Goal: Book appointment/travel/reservation

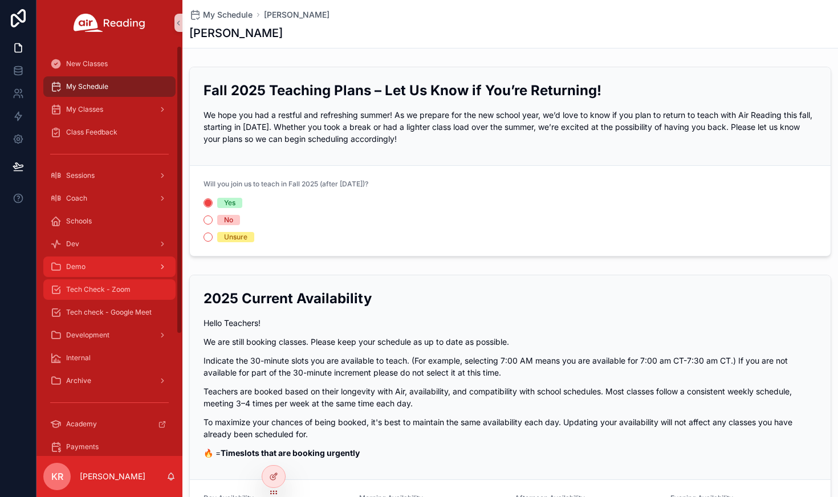
drag, startPoint x: 127, startPoint y: 290, endPoint x: 155, endPoint y: 273, distance: 33.0
click at [127, 290] on span "Tech Check - Zoom" at bounding box center [98, 289] width 64 height 9
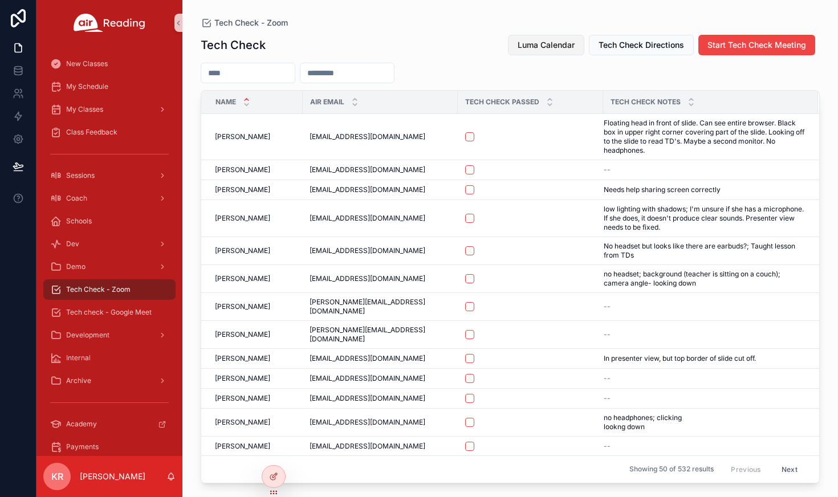
click at [515, 41] on button "Luma Calendar" at bounding box center [546, 45] width 76 height 21
click at [554, 43] on span "Luma Calendar" at bounding box center [546, 44] width 57 height 11
click at [519, 46] on span "Luma Calendar" at bounding box center [546, 44] width 57 height 11
click at [559, 39] on span "Luma Calendar" at bounding box center [546, 44] width 57 height 11
click at [559, 50] on span "Luma Calendar" at bounding box center [546, 44] width 57 height 11
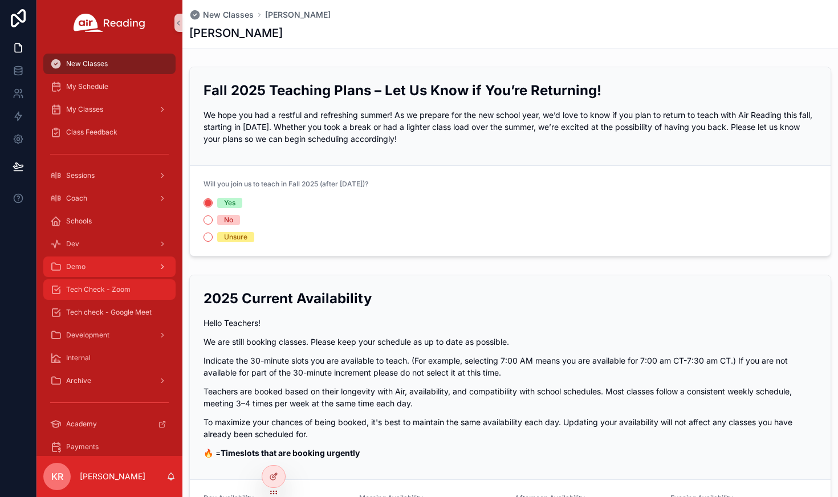
drag, startPoint x: 94, startPoint y: 289, endPoint x: 120, endPoint y: 276, distance: 29.8
click at [94, 289] on span "Tech Check - Zoom" at bounding box center [98, 289] width 64 height 9
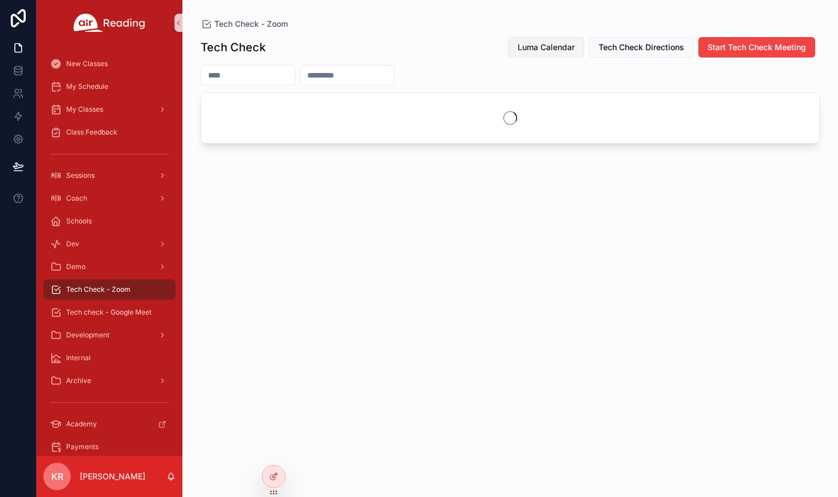
click at [559, 50] on span "Luma Calendar" at bounding box center [546, 47] width 57 height 11
